Goal: Information Seeking & Learning: Learn about a topic

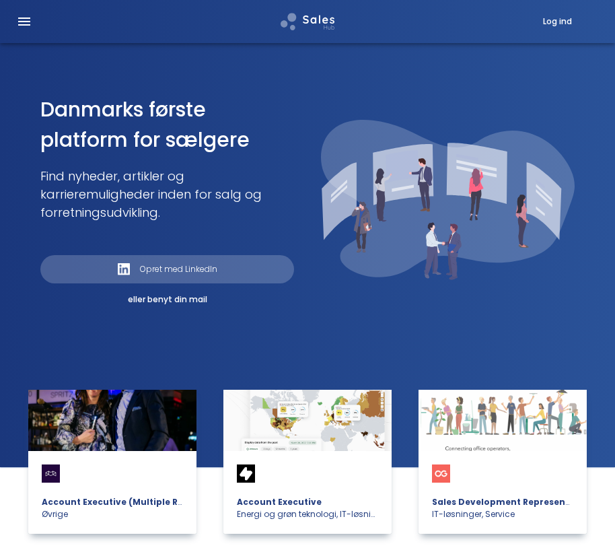
scroll to position [1661, 0]
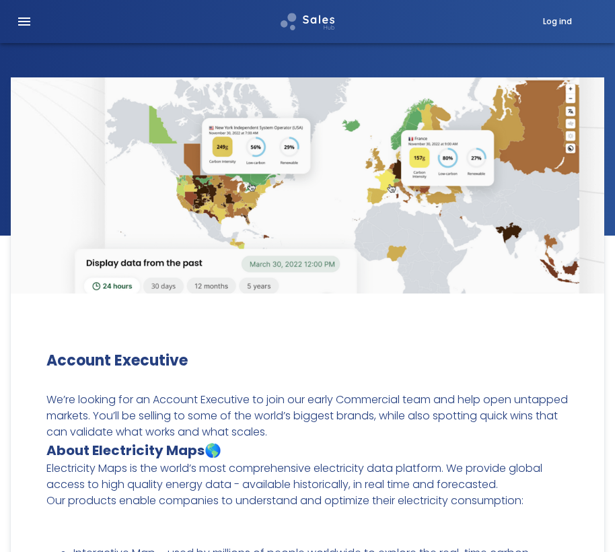
scroll to position [3161, 0]
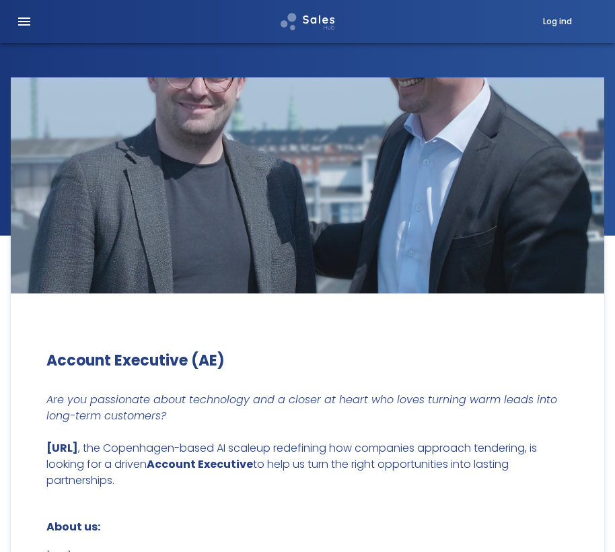
scroll to position [2628, 0]
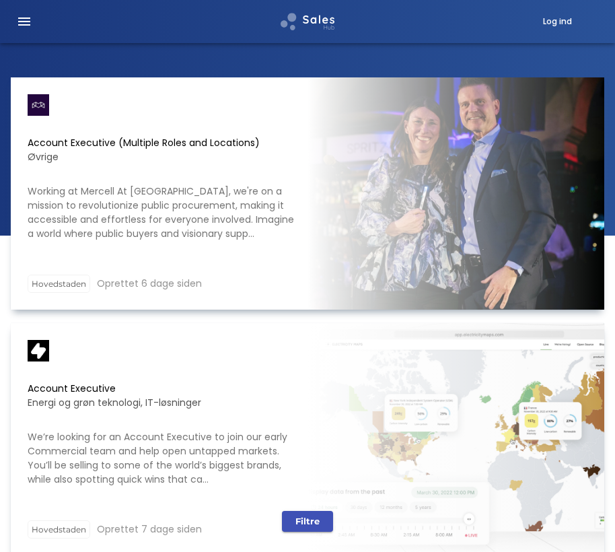
scroll to position [5321, 0]
